Goal: Task Accomplishment & Management: Use online tool/utility

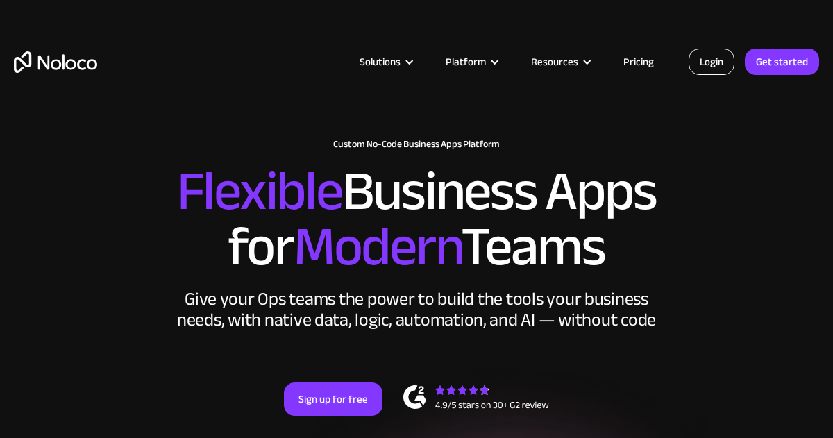
click at [703, 59] on link "Login" at bounding box center [712, 62] width 46 height 26
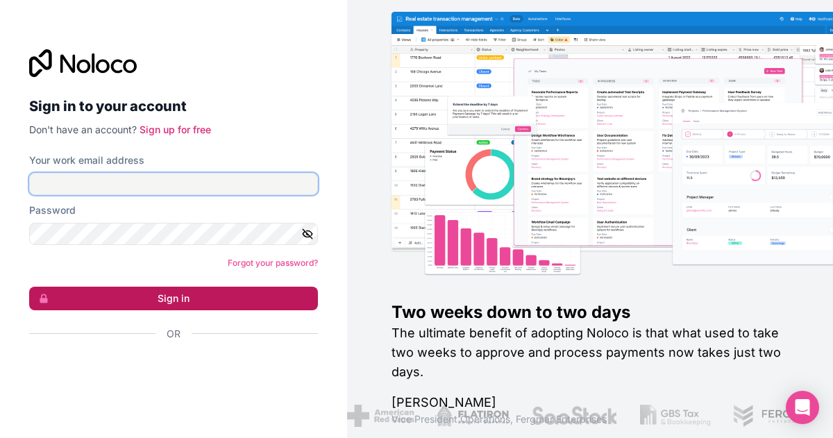
type input "[EMAIL_ADDRESS][DOMAIN_NAME]"
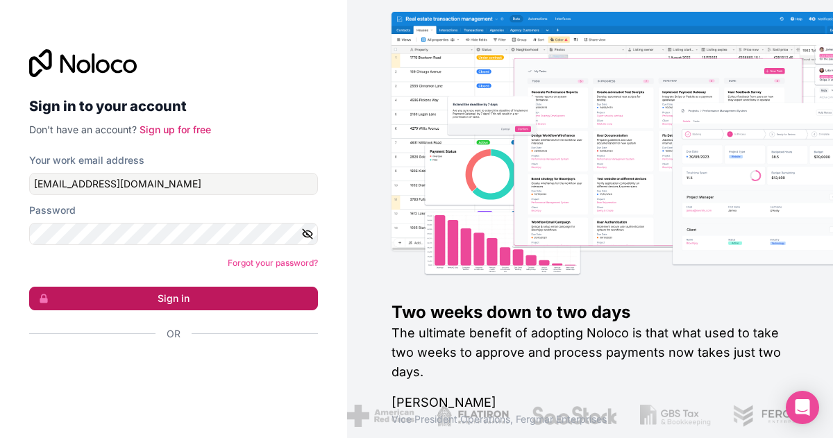
click at [223, 299] on button "Sign in" at bounding box center [173, 299] width 289 height 24
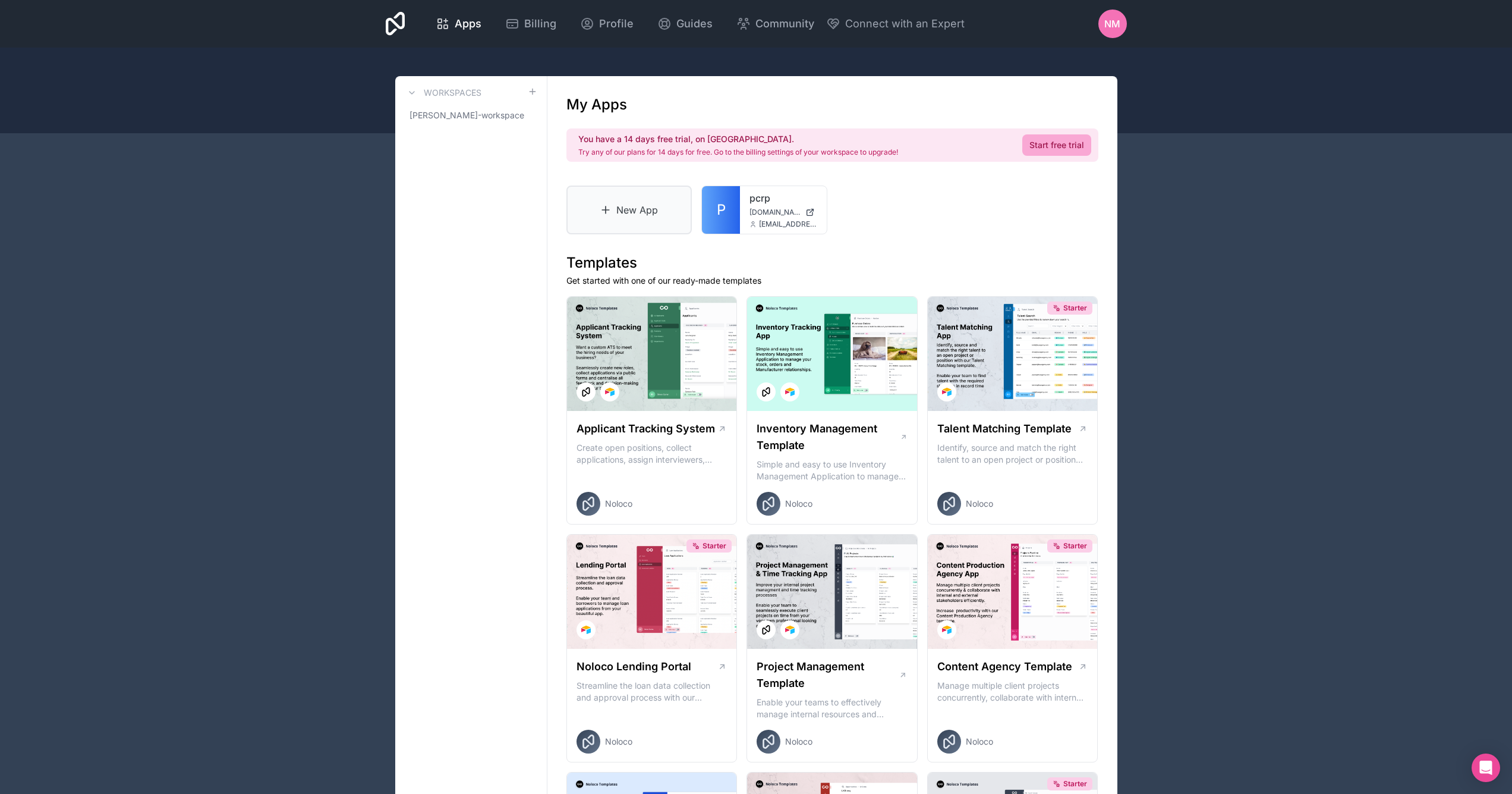
click at [610, 214] on icon at bounding box center [606, 210] width 12 height 12
